Goal: Book appointment/travel/reservation

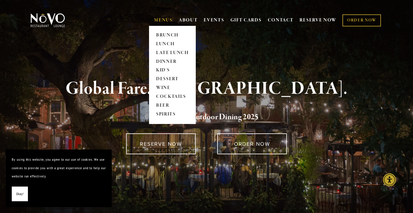
click at [157, 19] on link "MENUS" at bounding box center [163, 20] width 19 height 6
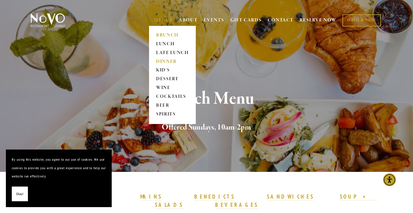
click at [162, 62] on link "DINNER" at bounding box center [172, 61] width 37 height 9
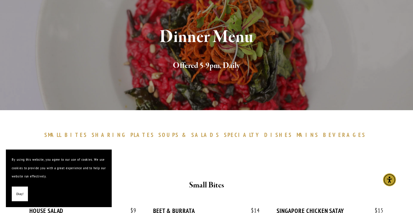
scroll to position [64, 0]
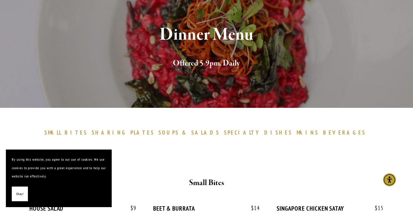
click at [19, 190] on span "Okay!" at bounding box center [19, 194] width 7 height 9
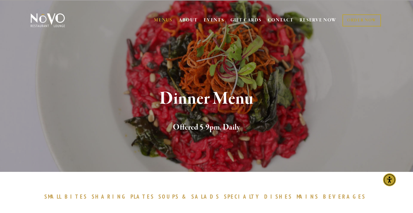
scroll to position [0, 0]
click at [363, 13] on nav "MENUS [GEOGRAPHIC_DATA] LUNCH LATE LUNCH DINNER KID'S DESSERT WINE COCKTAILS BE…" at bounding box center [268, 20] width 230 height 20
click at [319, 19] on link "RESERVE NOW" at bounding box center [318, 20] width 37 height 11
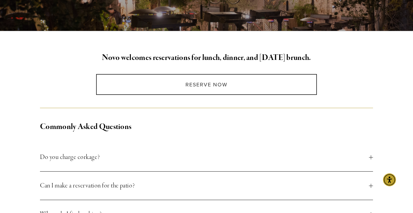
scroll to position [117, 0]
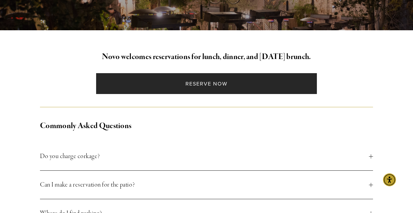
click at [256, 88] on link "Reserve Now" at bounding box center [206, 83] width 221 height 21
